Goal: Information Seeking & Learning: Learn about a topic

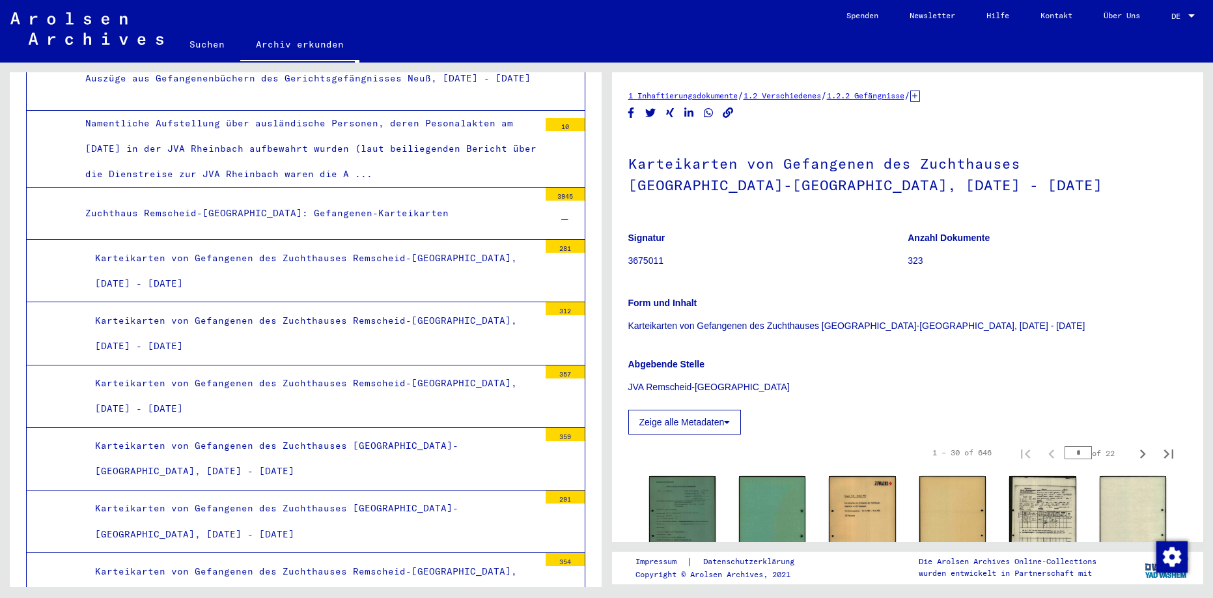
scroll to position [3040, 0]
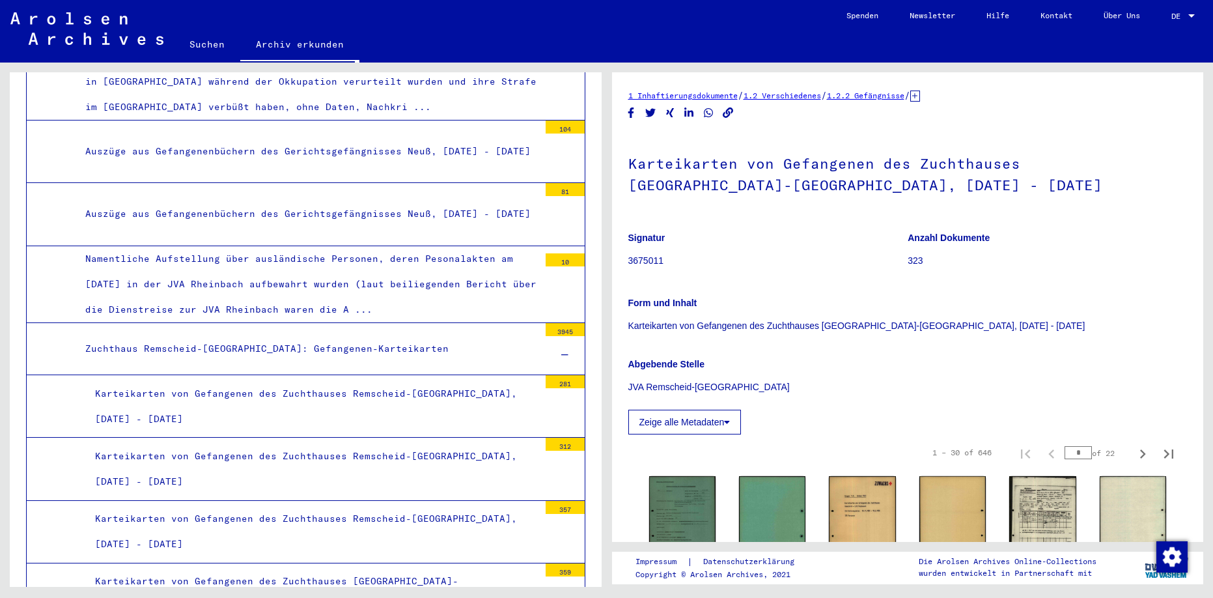
click at [469, 444] on div "Karteikarten von Gefangenen des Zuchthauses Remscheid-[GEOGRAPHIC_DATA], [DATE]…" at bounding box center [312, 469] width 454 height 51
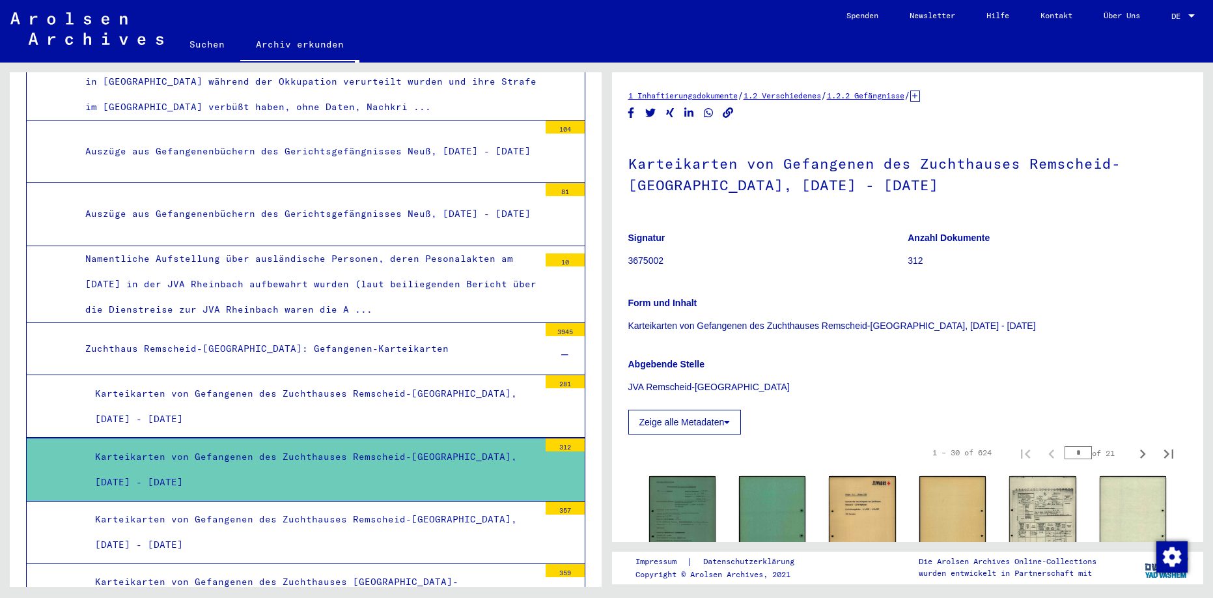
click at [1076, 456] on input "*" at bounding box center [1078, 452] width 27 height 13
type input "**"
click at [1134, 456] on icon "Next page" at bounding box center [1143, 454] width 18 height 18
type input "**"
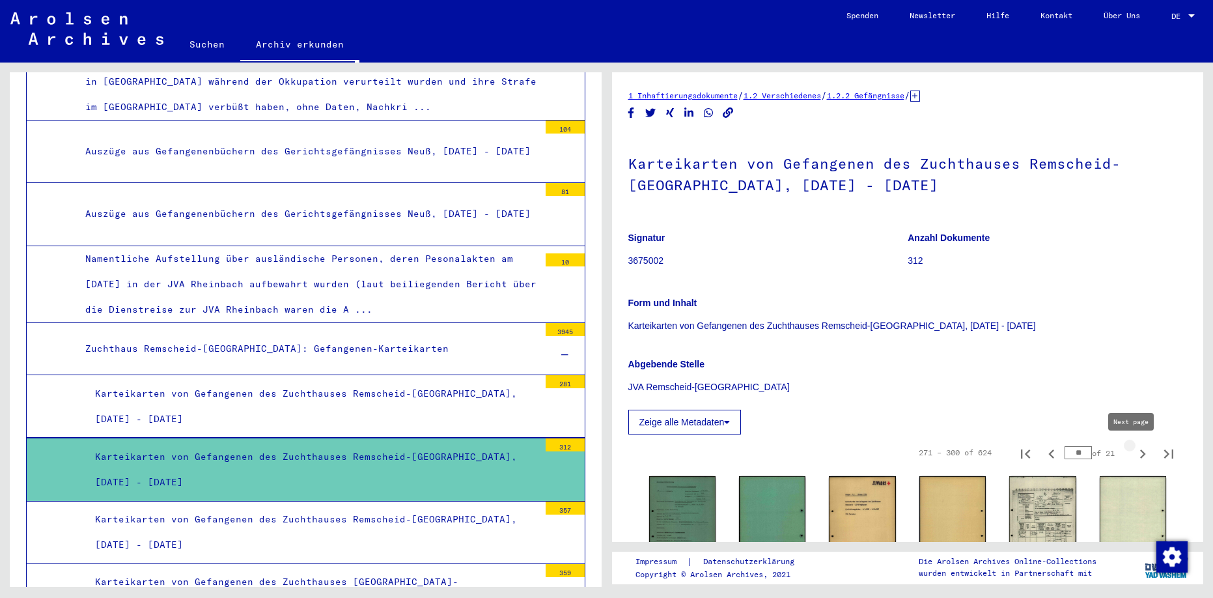
type input "**"
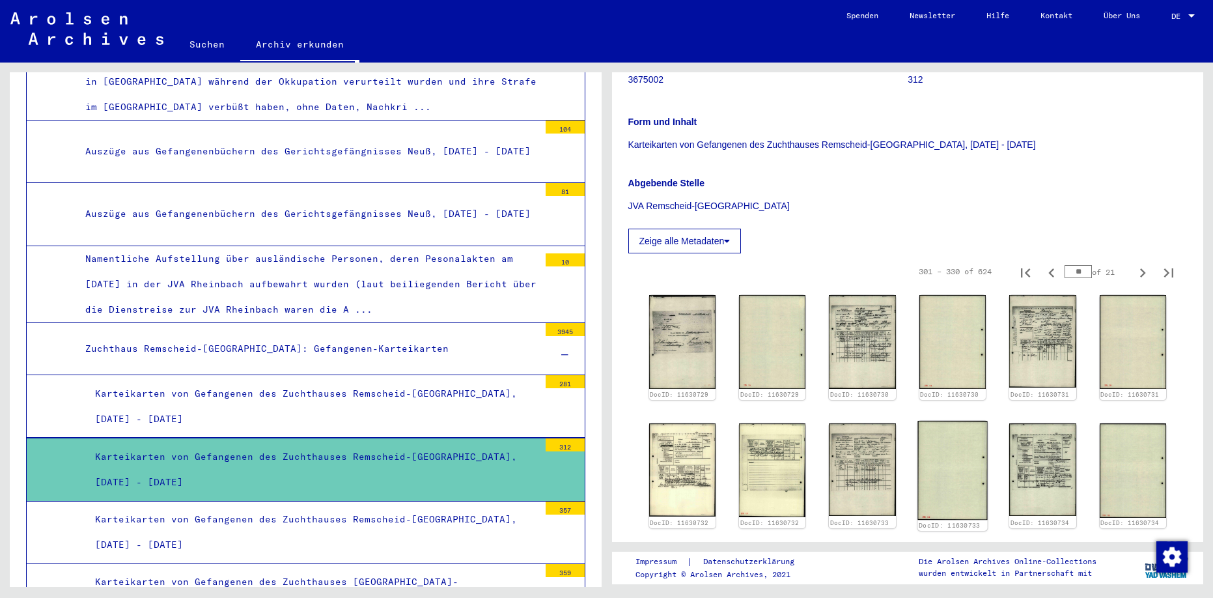
scroll to position [195, 0]
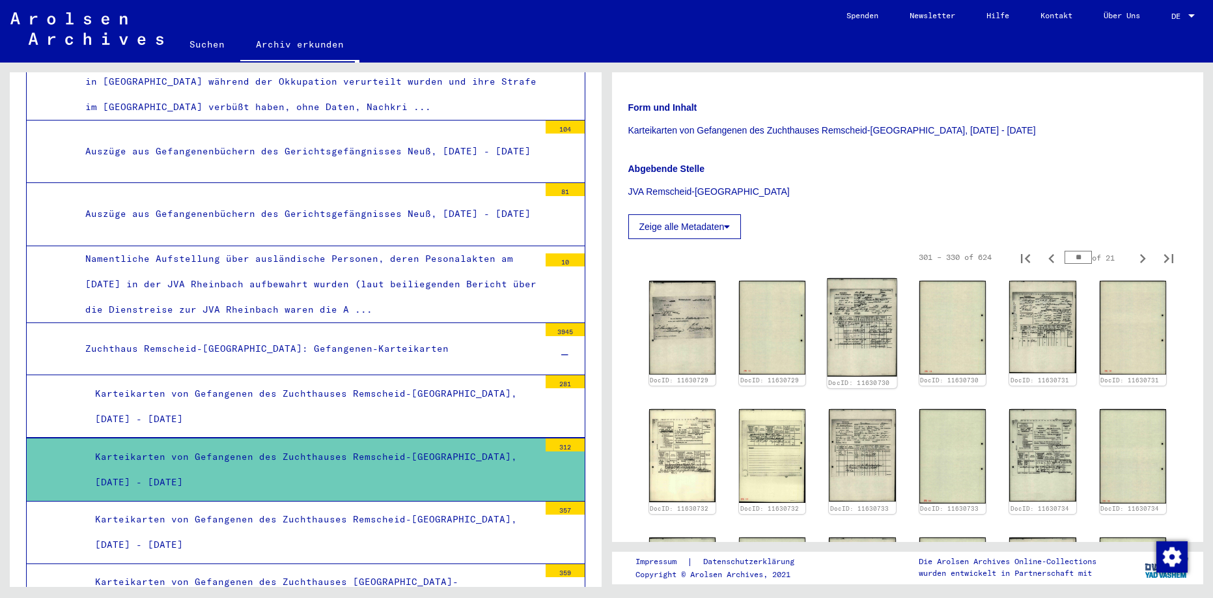
click at [867, 341] on img at bounding box center [863, 327] width 70 height 98
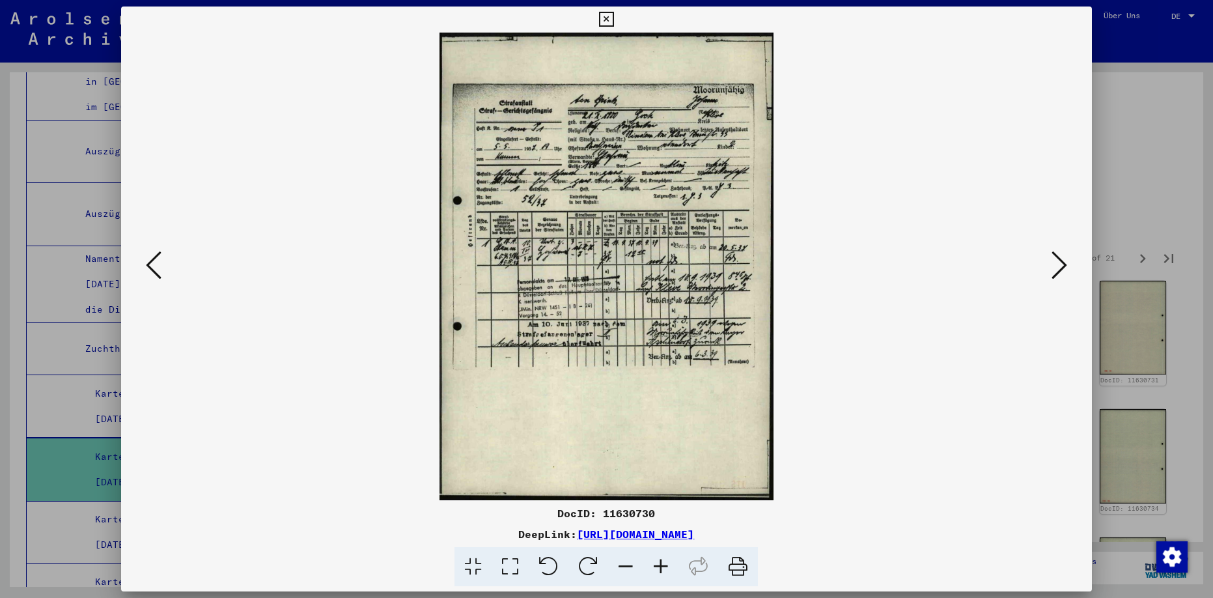
click at [1067, 265] on icon at bounding box center [1060, 264] width 16 height 31
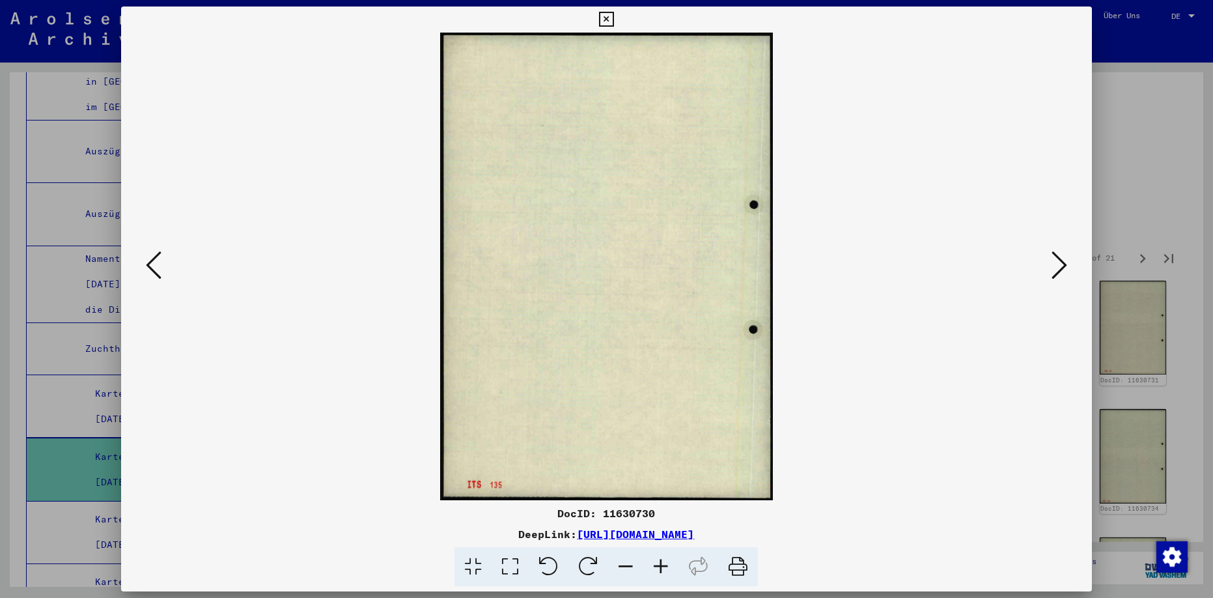
click at [1067, 265] on icon at bounding box center [1060, 264] width 16 height 31
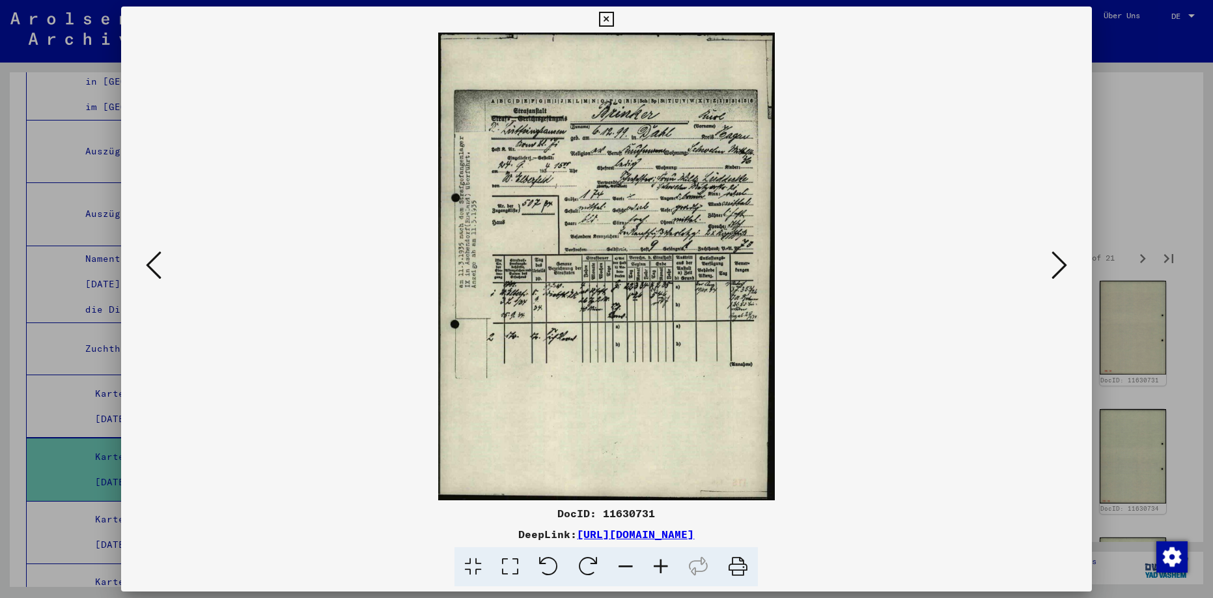
click at [614, 16] on icon at bounding box center [606, 20] width 15 height 16
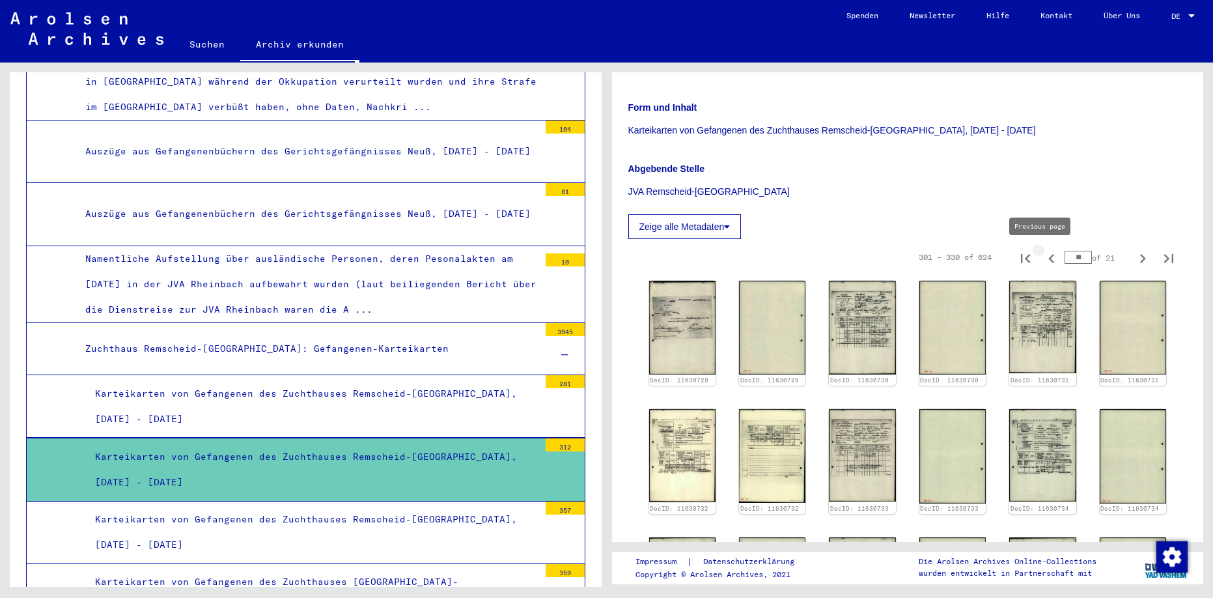
click at [1043, 261] on icon "Previous page" at bounding box center [1052, 258] width 18 height 18
type input "**"
click at [680, 329] on img at bounding box center [682, 327] width 70 height 98
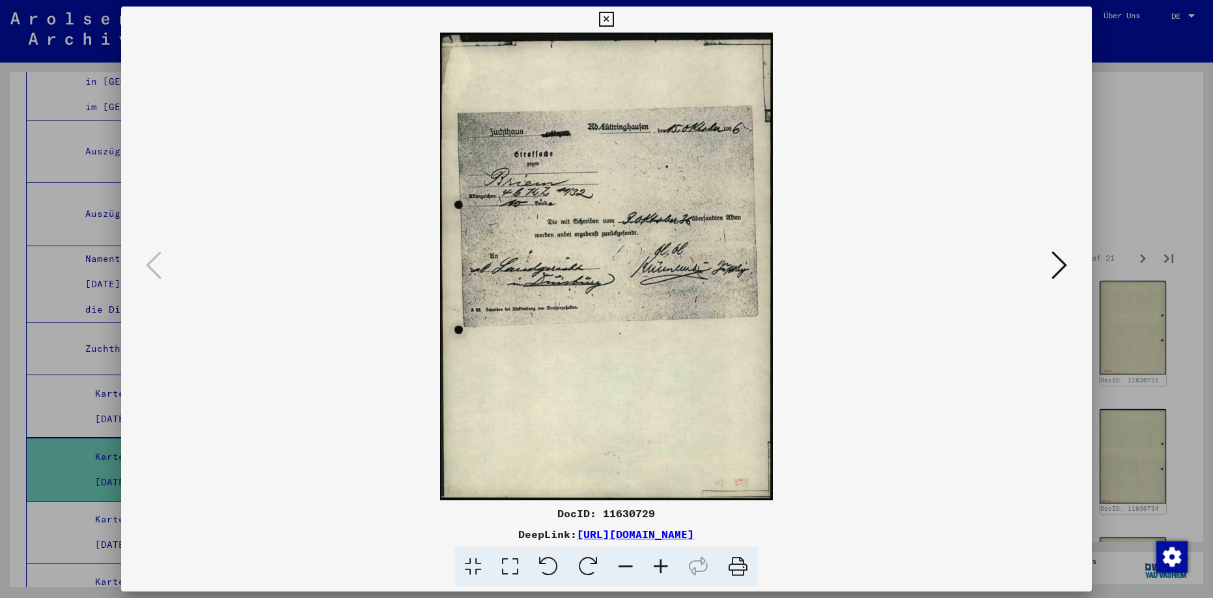
click at [1062, 264] on icon at bounding box center [1060, 264] width 16 height 31
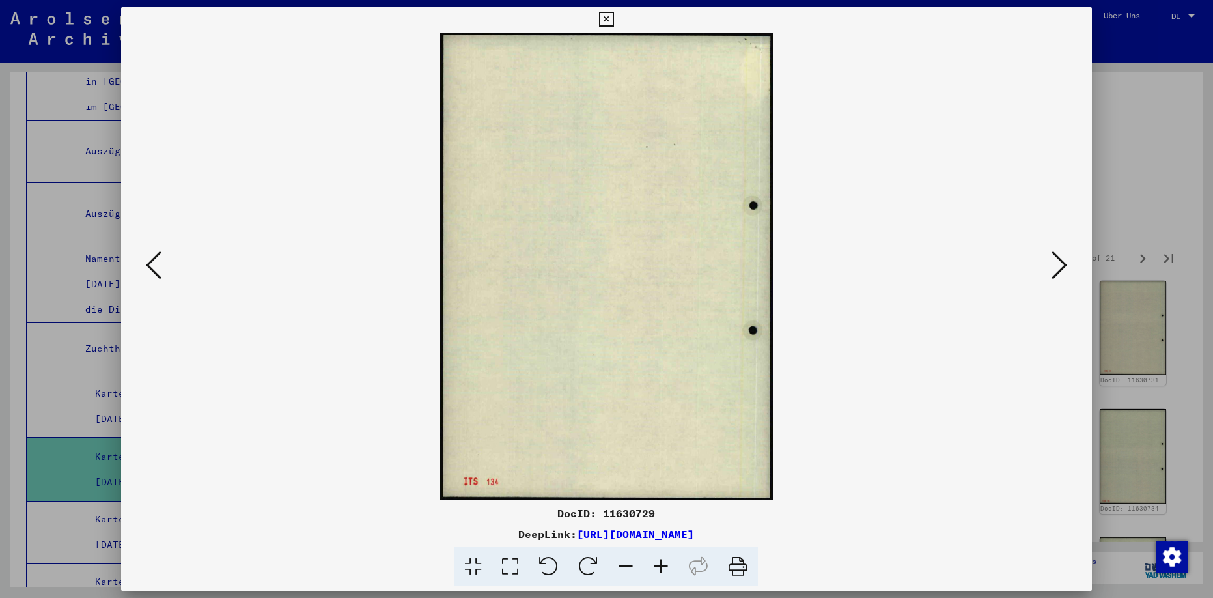
click at [1062, 264] on icon at bounding box center [1060, 264] width 16 height 31
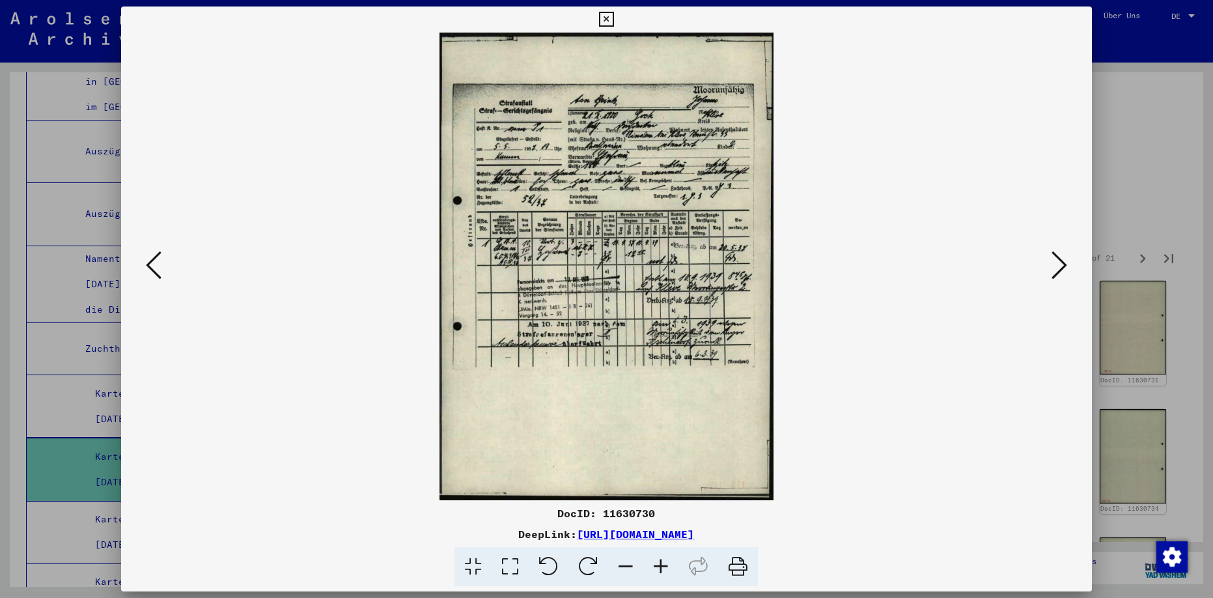
drag, startPoint x: 1082, startPoint y: 14, endPoint x: 1083, endPoint y: 32, distance: 17.6
click at [614, 15] on icon at bounding box center [606, 20] width 15 height 16
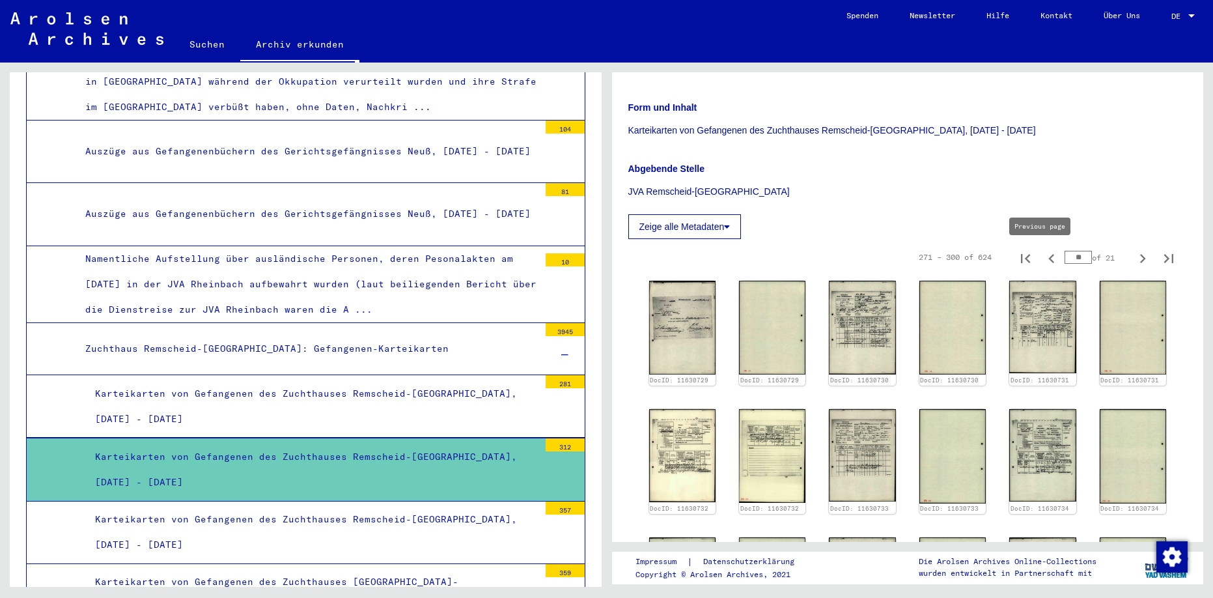
click at [1049, 258] on icon "Previous page" at bounding box center [1052, 258] width 6 height 9
type input "*"
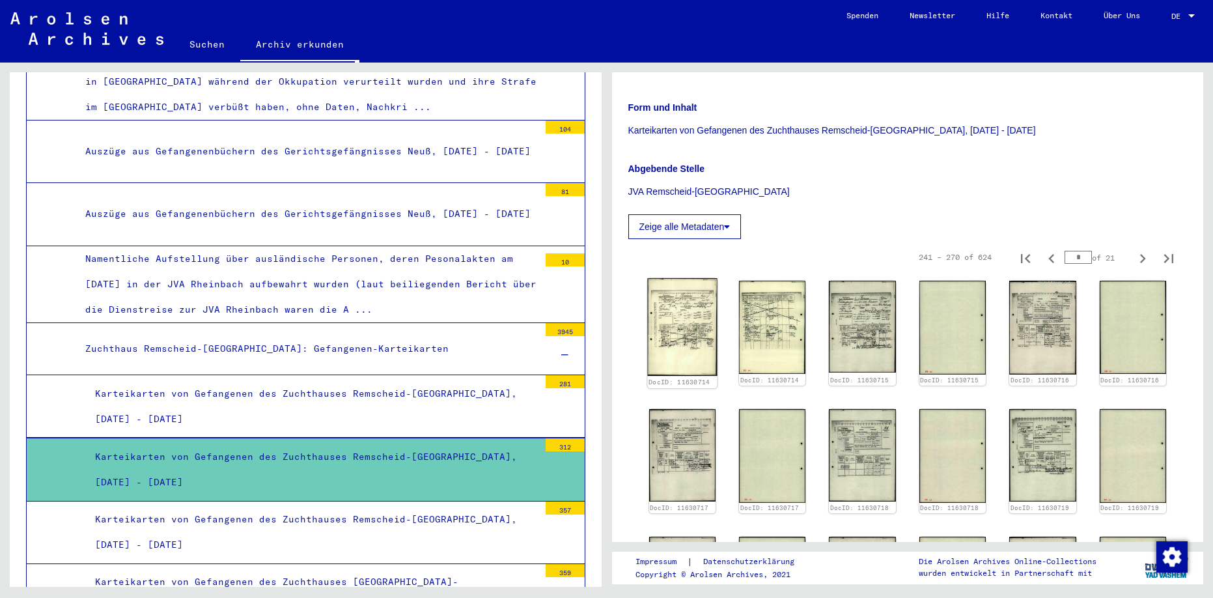
click at [679, 311] on img at bounding box center [682, 327] width 70 height 98
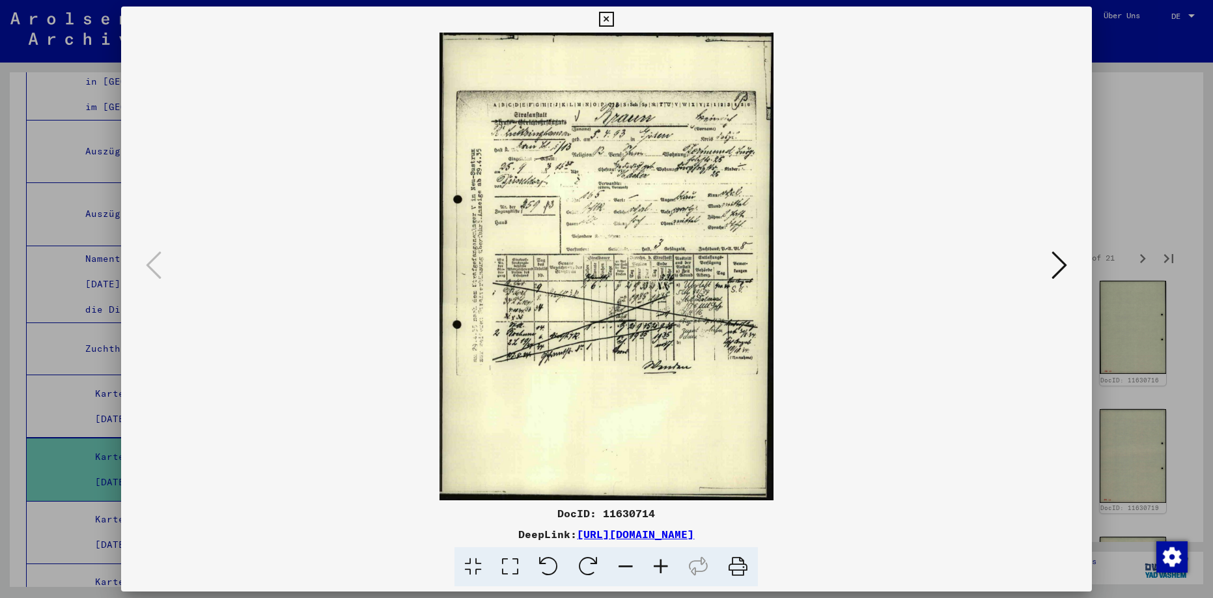
click at [614, 16] on icon at bounding box center [606, 20] width 15 height 16
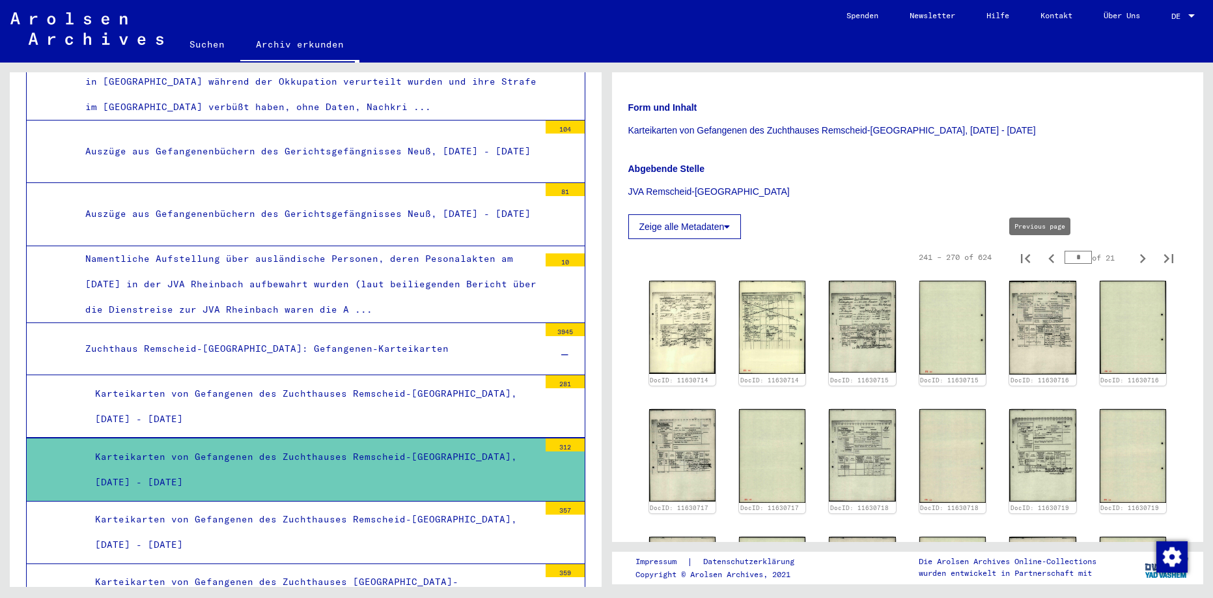
click at [1049, 260] on icon "Previous page" at bounding box center [1052, 258] width 6 height 9
type input "*"
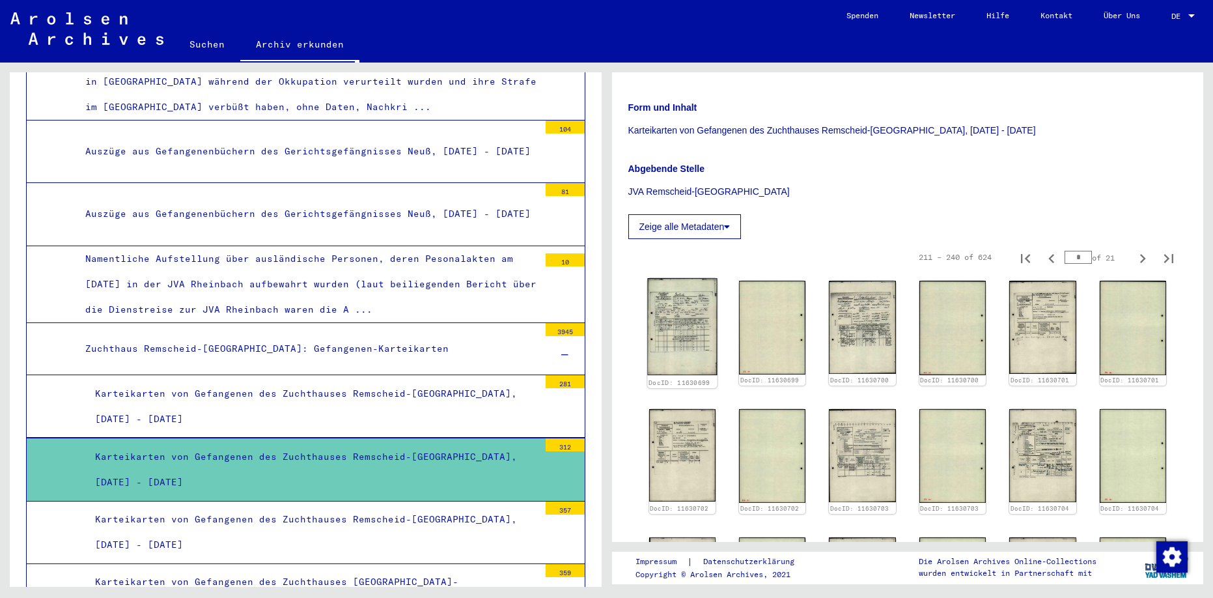
click at [695, 323] on img at bounding box center [682, 326] width 70 height 97
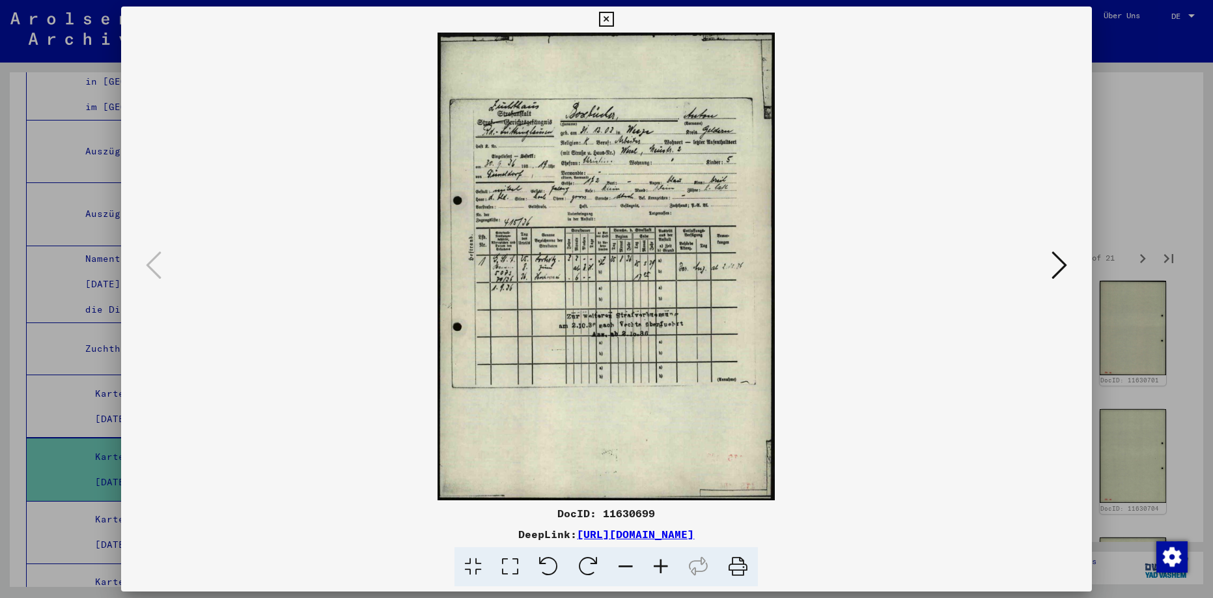
click at [1058, 260] on icon at bounding box center [1060, 264] width 16 height 31
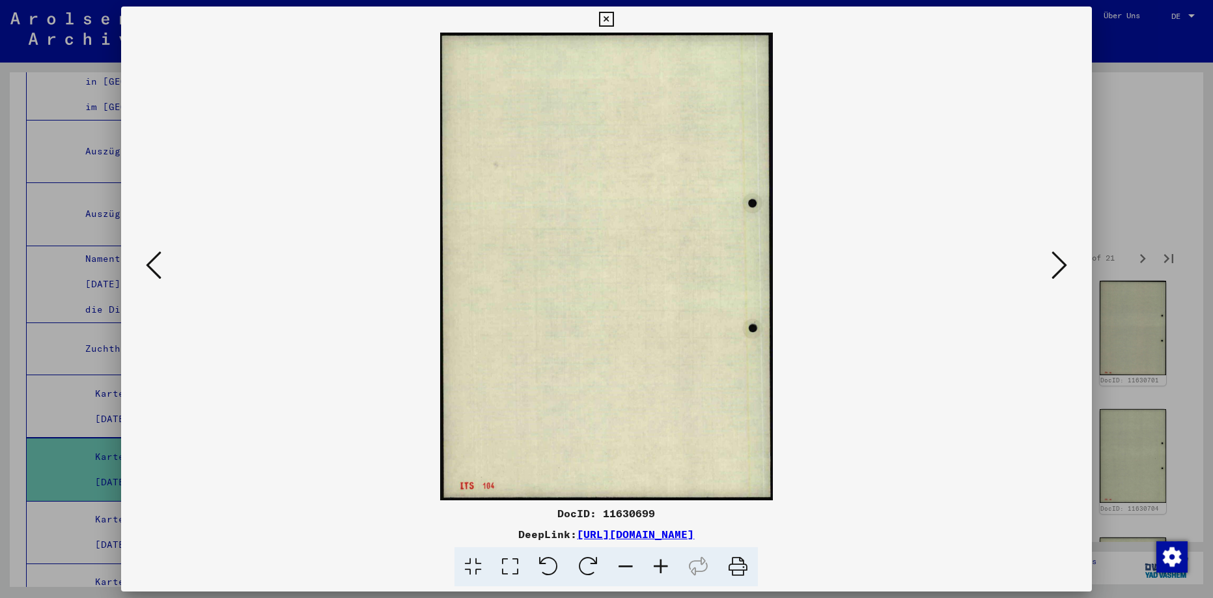
click at [1058, 260] on icon at bounding box center [1060, 264] width 16 height 31
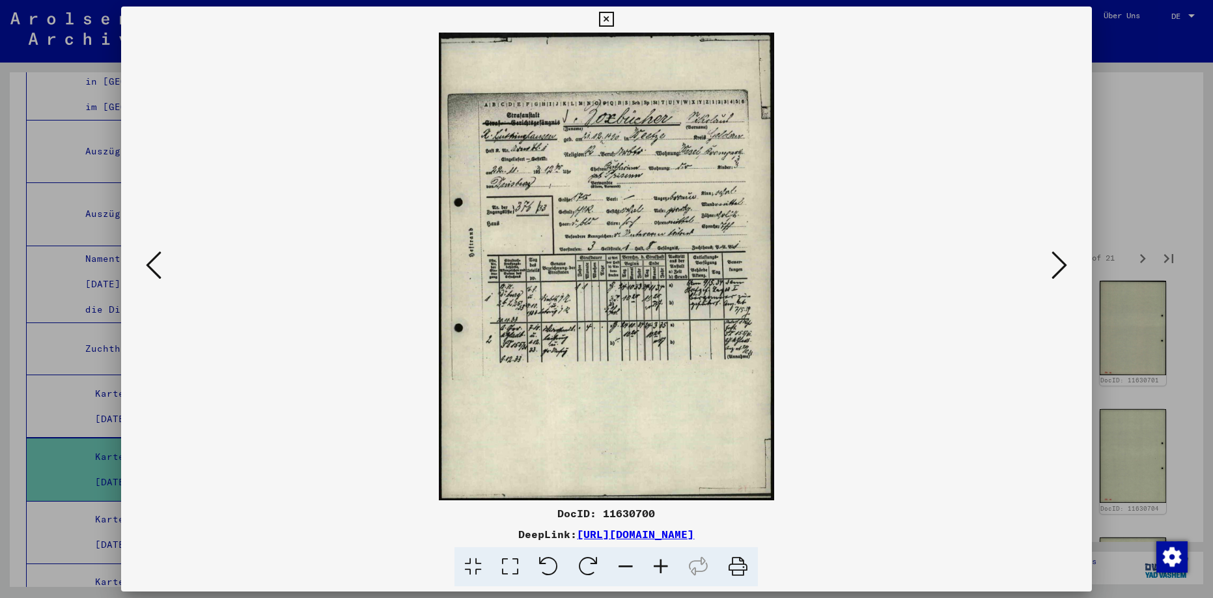
click at [614, 20] on icon at bounding box center [606, 20] width 15 height 16
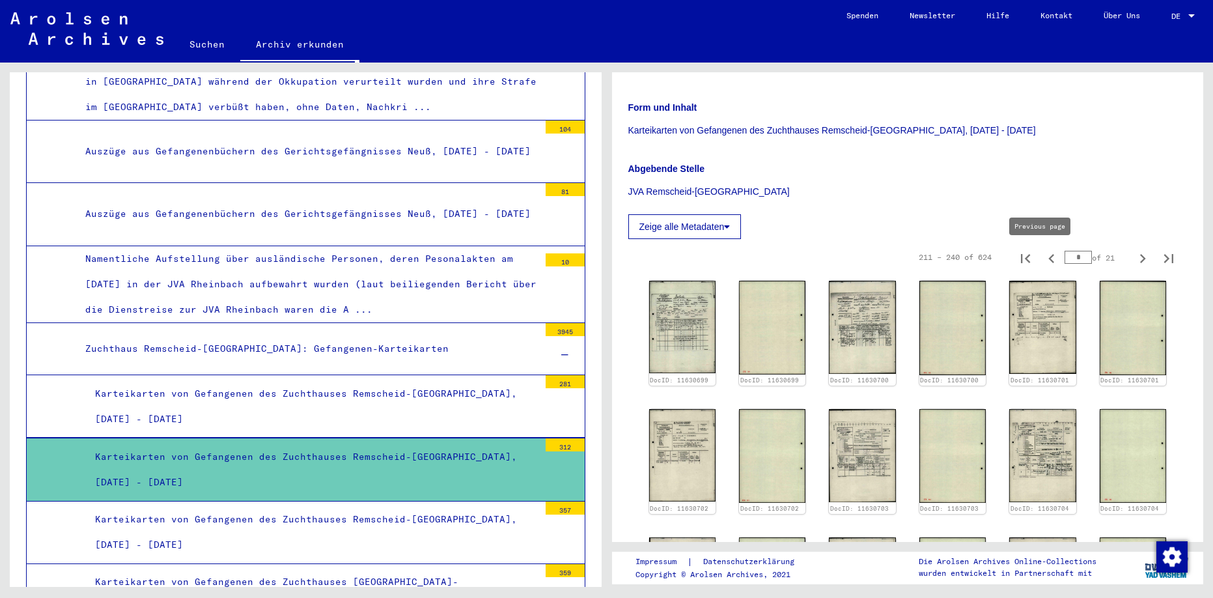
click at [1043, 259] on icon "Previous page" at bounding box center [1052, 258] width 18 height 18
type input "*"
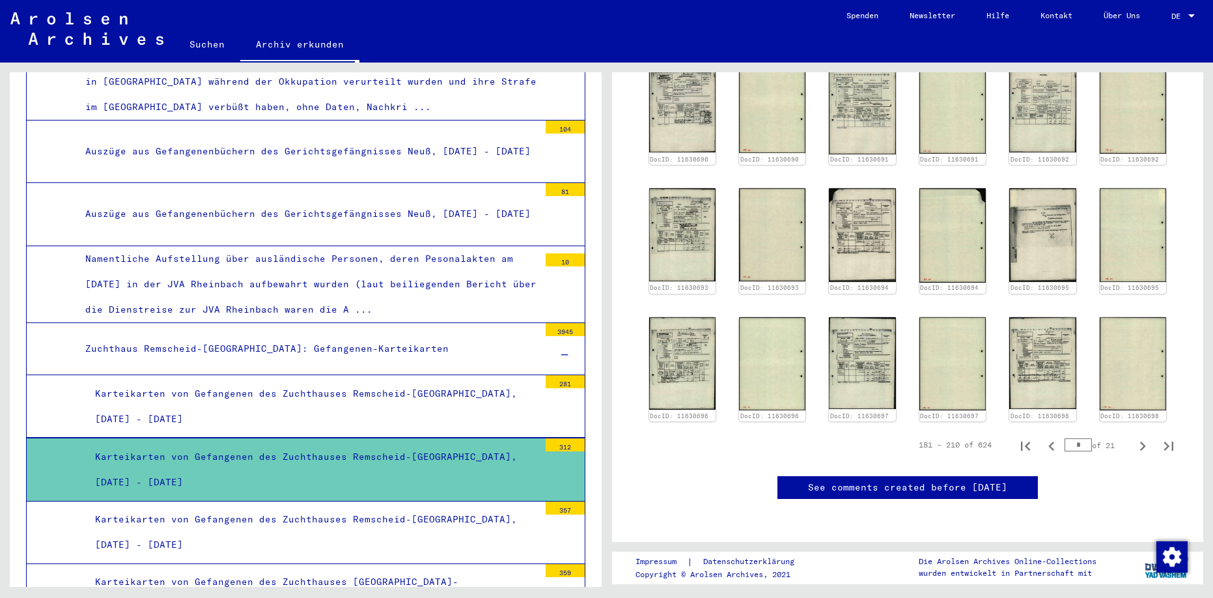
scroll to position [735, 0]
click at [695, 315] on img at bounding box center [682, 363] width 70 height 97
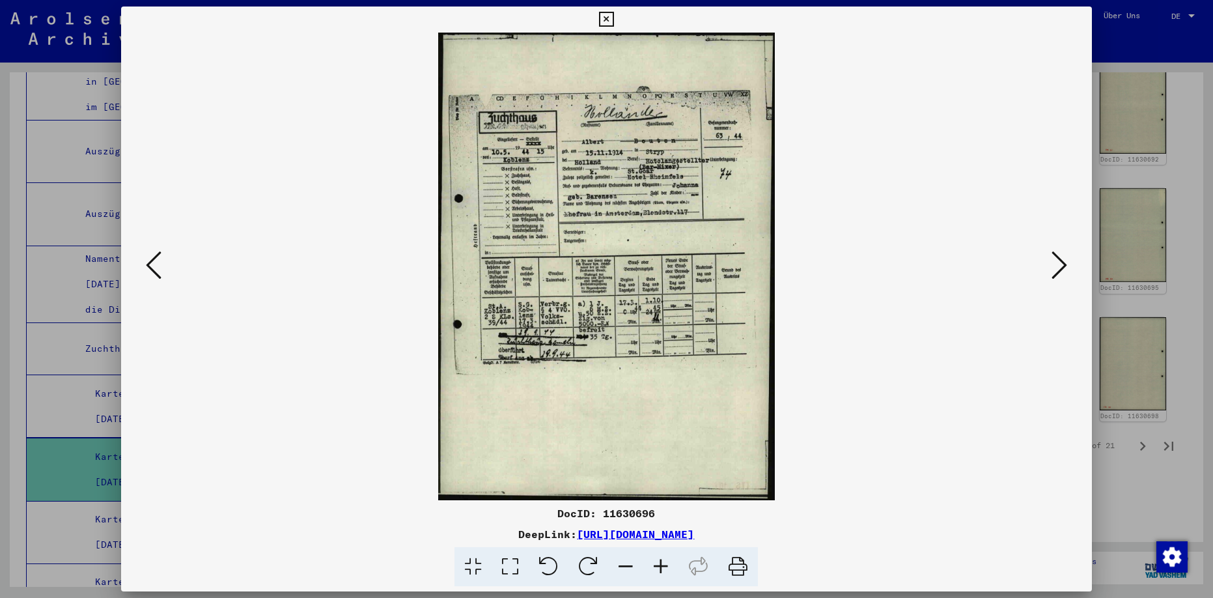
click at [1061, 266] on icon at bounding box center [1060, 264] width 16 height 31
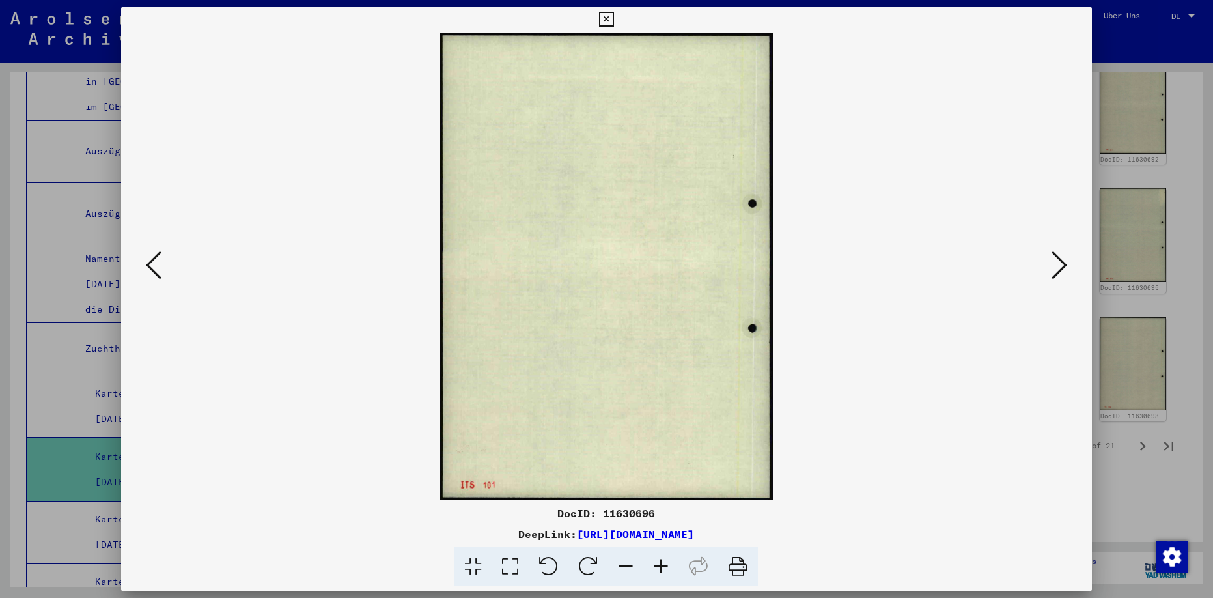
click at [1061, 266] on icon at bounding box center [1060, 264] width 16 height 31
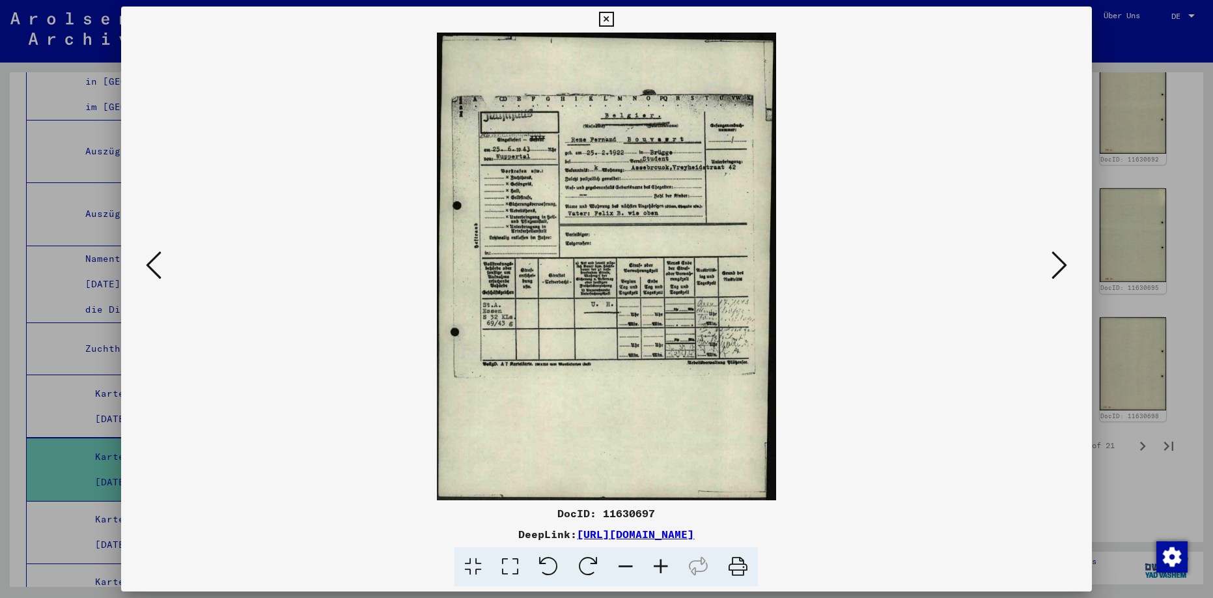
click at [1060, 264] on icon at bounding box center [1060, 264] width 16 height 31
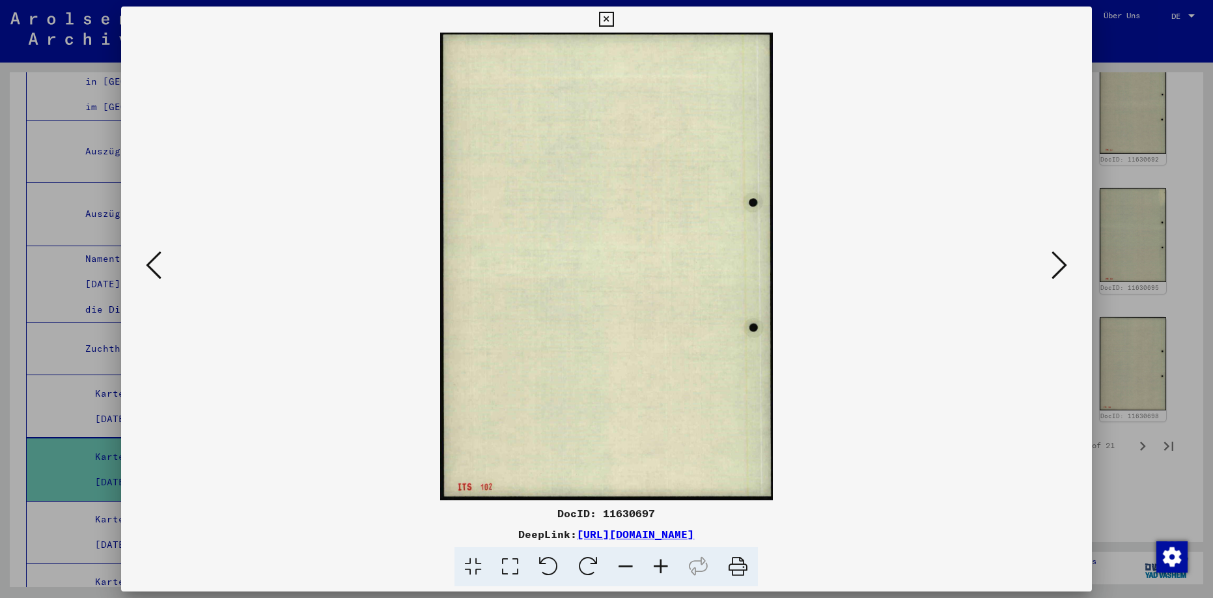
click at [1060, 264] on icon at bounding box center [1060, 264] width 16 height 31
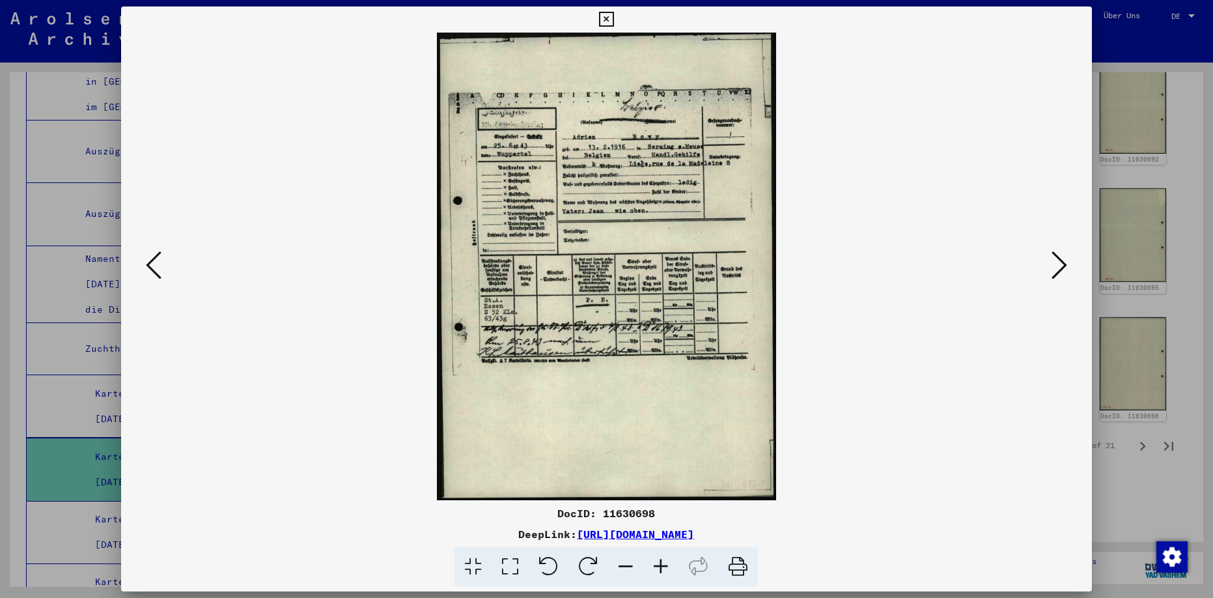
click at [1057, 264] on icon at bounding box center [1060, 264] width 16 height 31
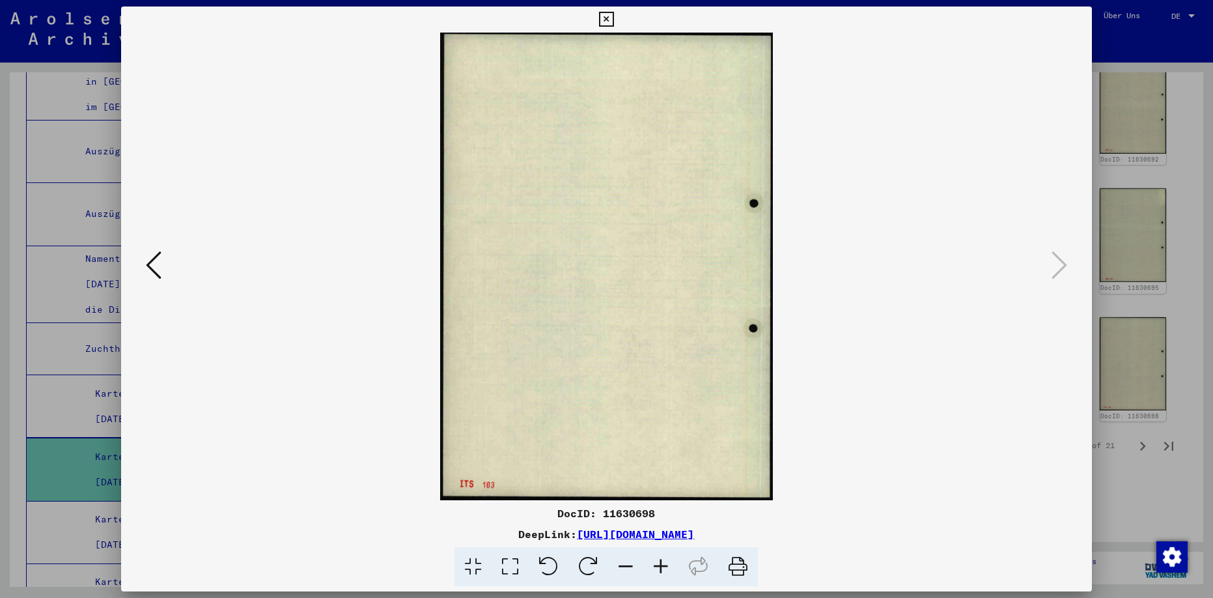
click at [1057, 264] on icon at bounding box center [1060, 264] width 16 height 31
drag, startPoint x: 1078, startPoint y: 18, endPoint x: 1061, endPoint y: 80, distance: 64.1
click at [614, 18] on icon at bounding box center [606, 20] width 15 height 16
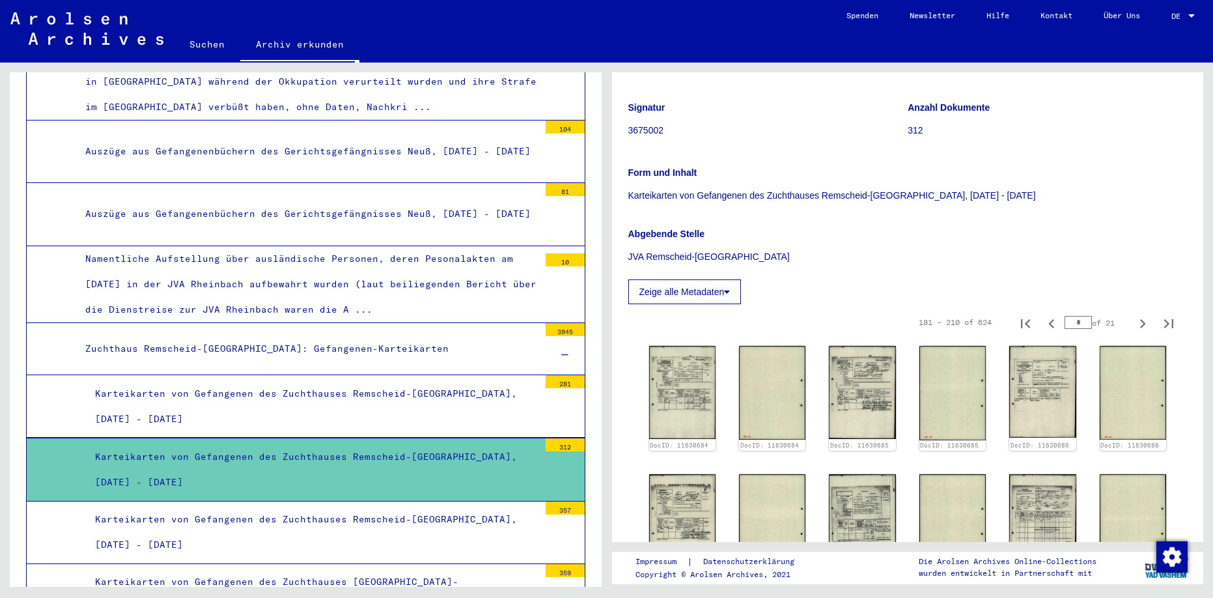
scroll to position [148, 0]
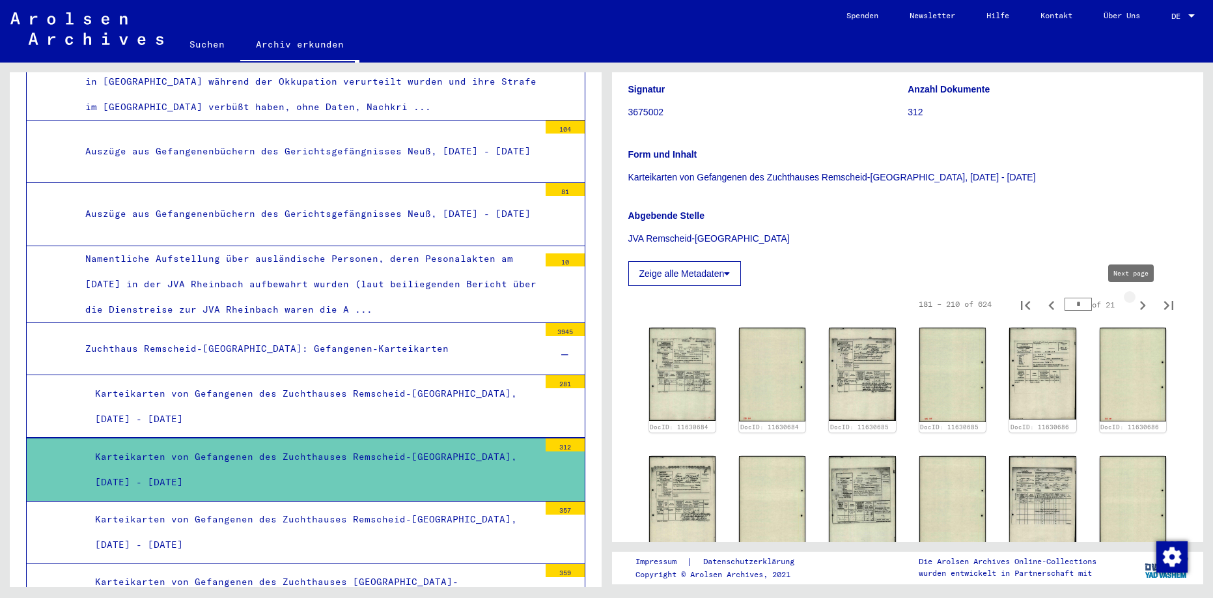
click at [1134, 305] on icon "Next page" at bounding box center [1143, 305] width 18 height 18
type input "*"
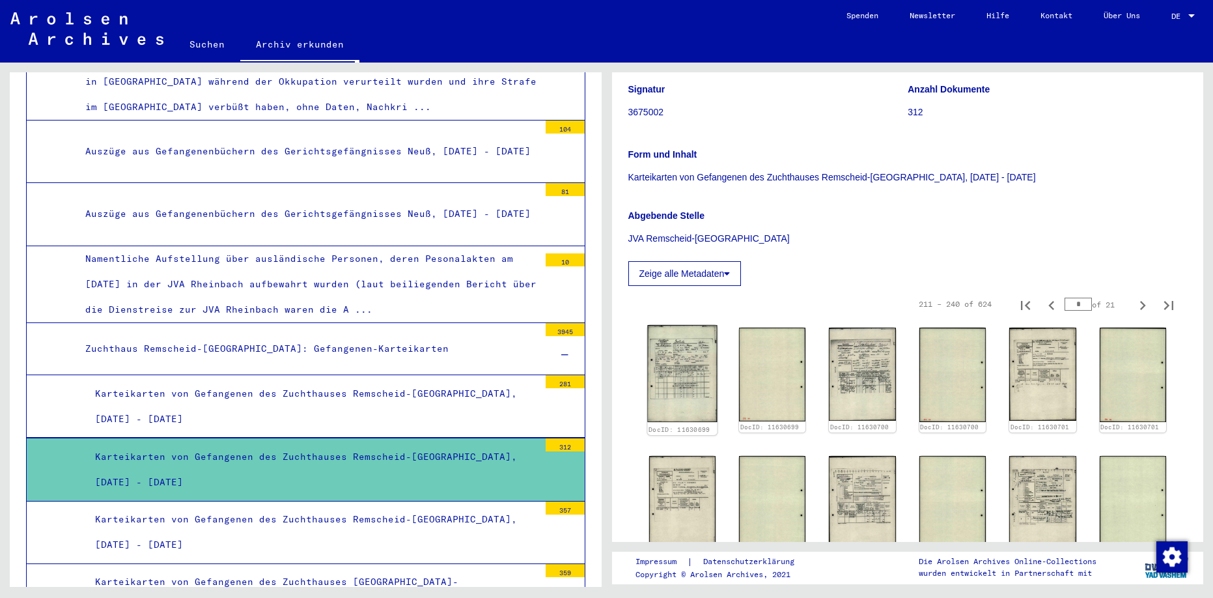
click at [692, 378] on img at bounding box center [682, 373] width 70 height 97
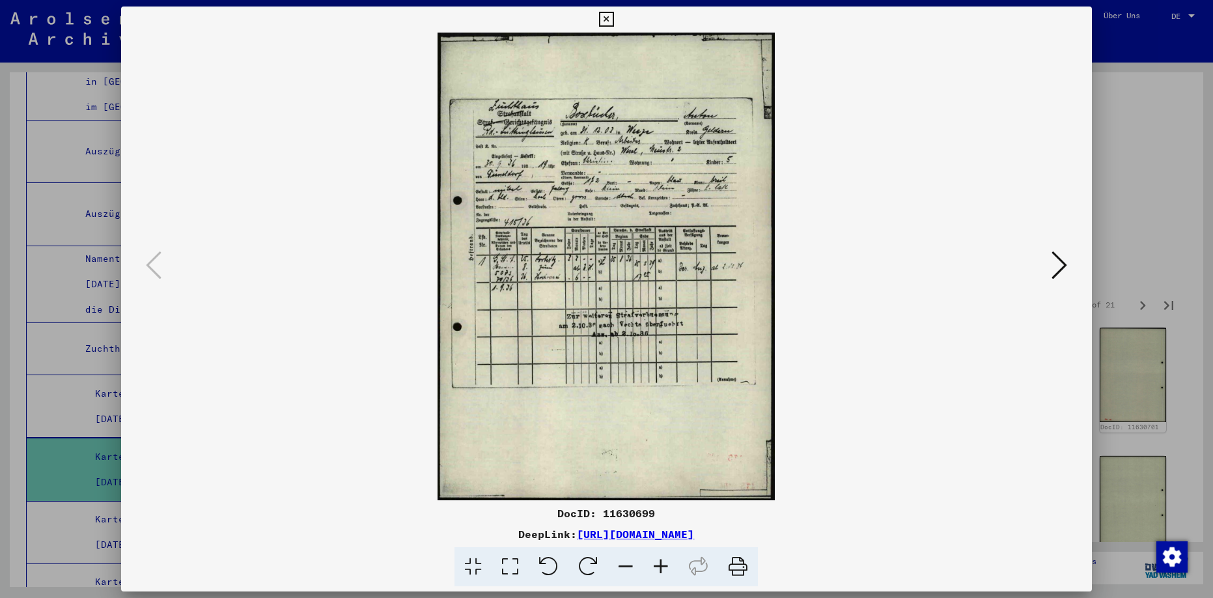
click at [1055, 268] on icon at bounding box center [1060, 264] width 16 height 31
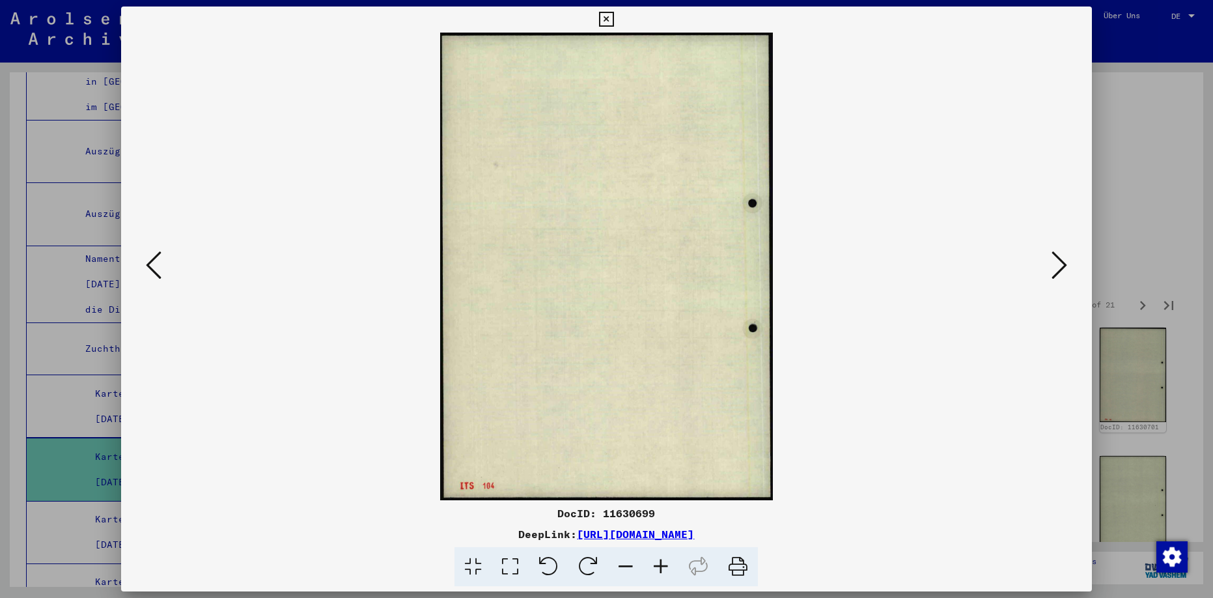
click at [1055, 268] on icon at bounding box center [1060, 264] width 16 height 31
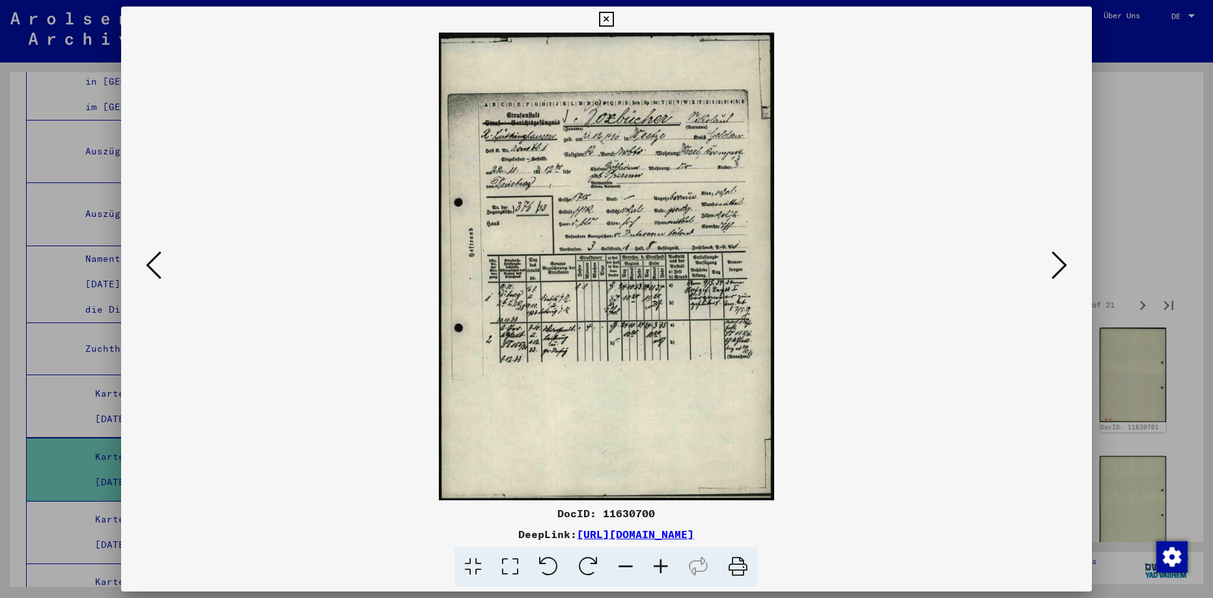
click at [614, 19] on icon at bounding box center [606, 20] width 15 height 16
